Goal: Transaction & Acquisition: Purchase product/service

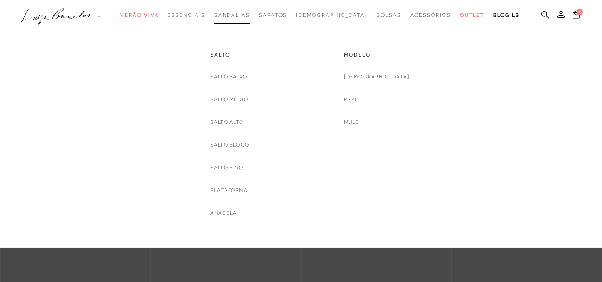
click at [250, 18] on span "Sandálias" at bounding box center [232, 15] width 36 height 6
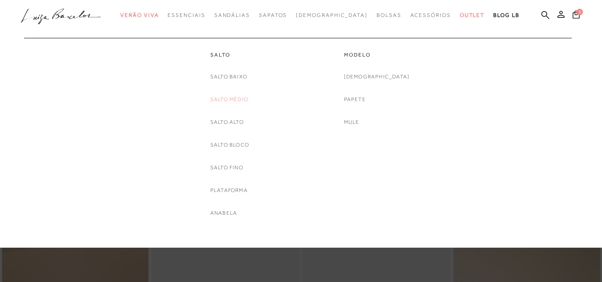
click at [226, 98] on link "Salto Médio" at bounding box center [229, 99] width 38 height 9
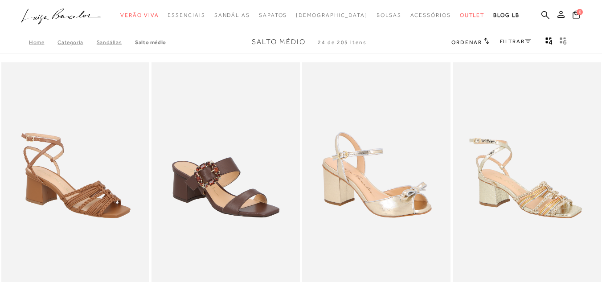
click at [525, 52] on div "Home Categoria [GEOGRAPHIC_DATA] Salto Médio Salto Médio 24 de 205 itens Ordena…" at bounding box center [301, 42] width 602 height 23
click at [526, 44] on link "FILTRAR" at bounding box center [515, 41] width 31 height 6
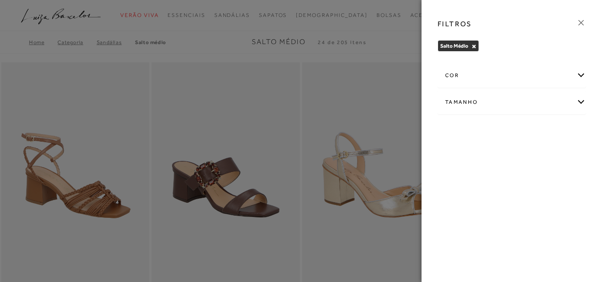
click at [517, 77] on div "cor" at bounding box center [512, 76] width 148 height 24
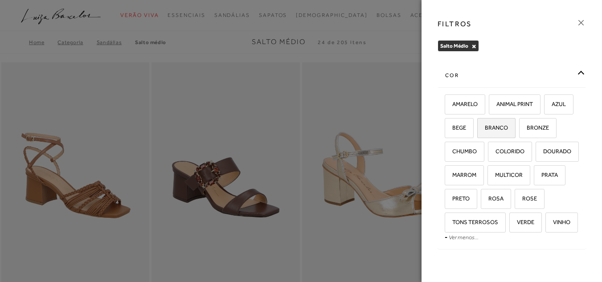
click at [515, 133] on label "BRANCO" at bounding box center [496, 128] width 37 height 19
click at [485, 133] on input "BRANCO" at bounding box center [480, 129] width 9 height 9
checkbox input "true"
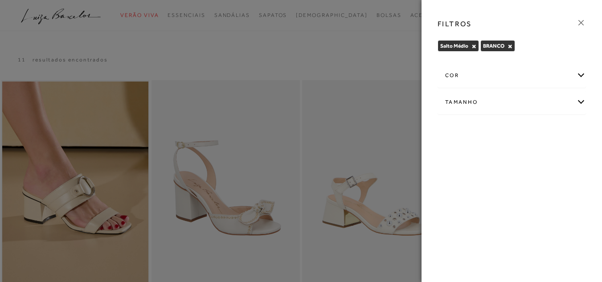
click at [581, 21] on icon at bounding box center [581, 23] width 10 height 10
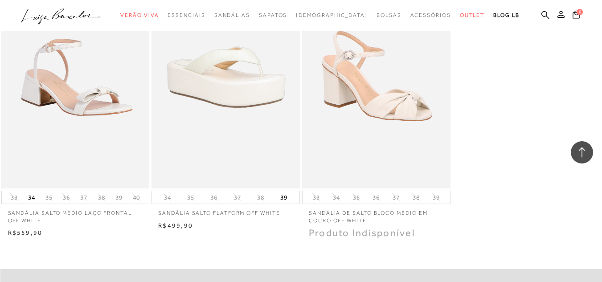
scroll to position [668, 0]
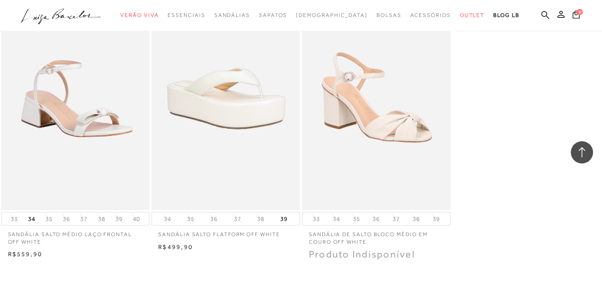
click at [83, 118] on img at bounding box center [75, 99] width 147 height 220
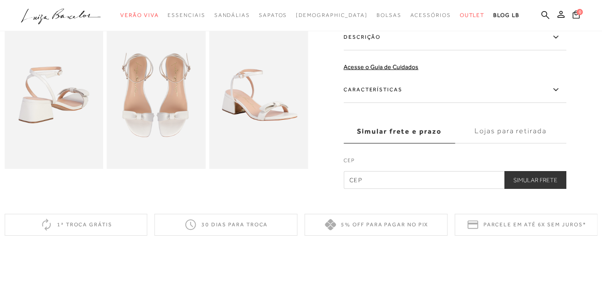
scroll to position [357, 0]
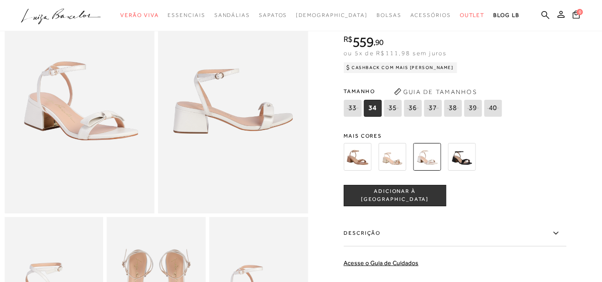
scroll to position [17, 0]
